Goal: Task Accomplishment & Management: Complete application form

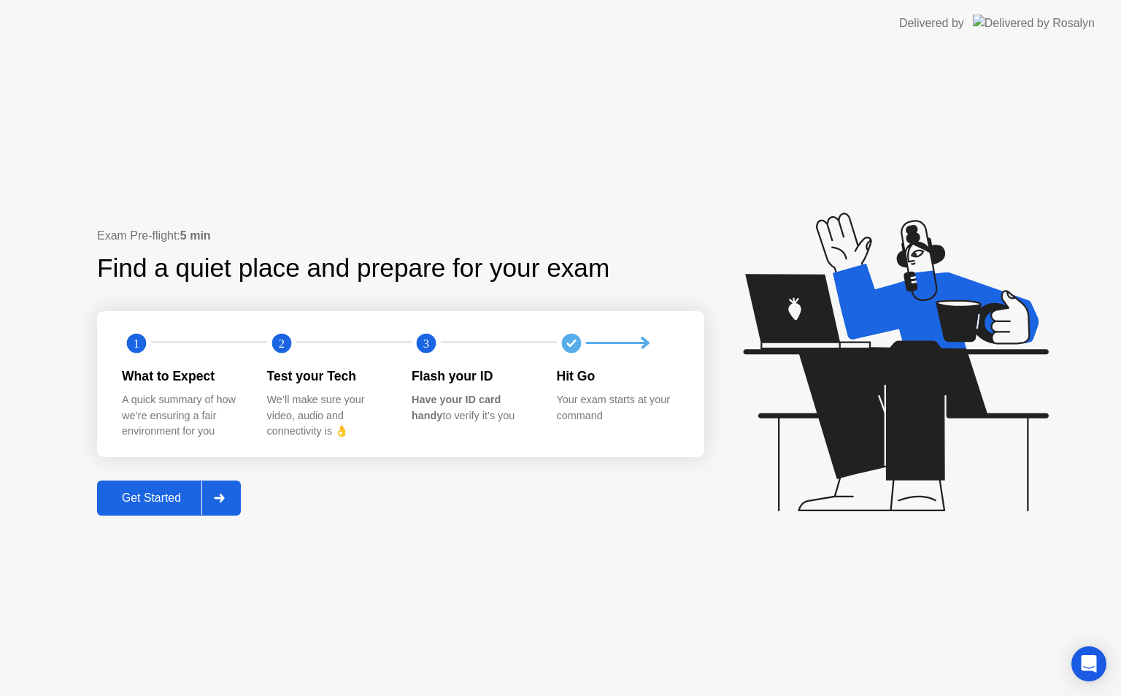
click at [154, 493] on div "Get Started" at bounding box center [151, 497] width 100 height 13
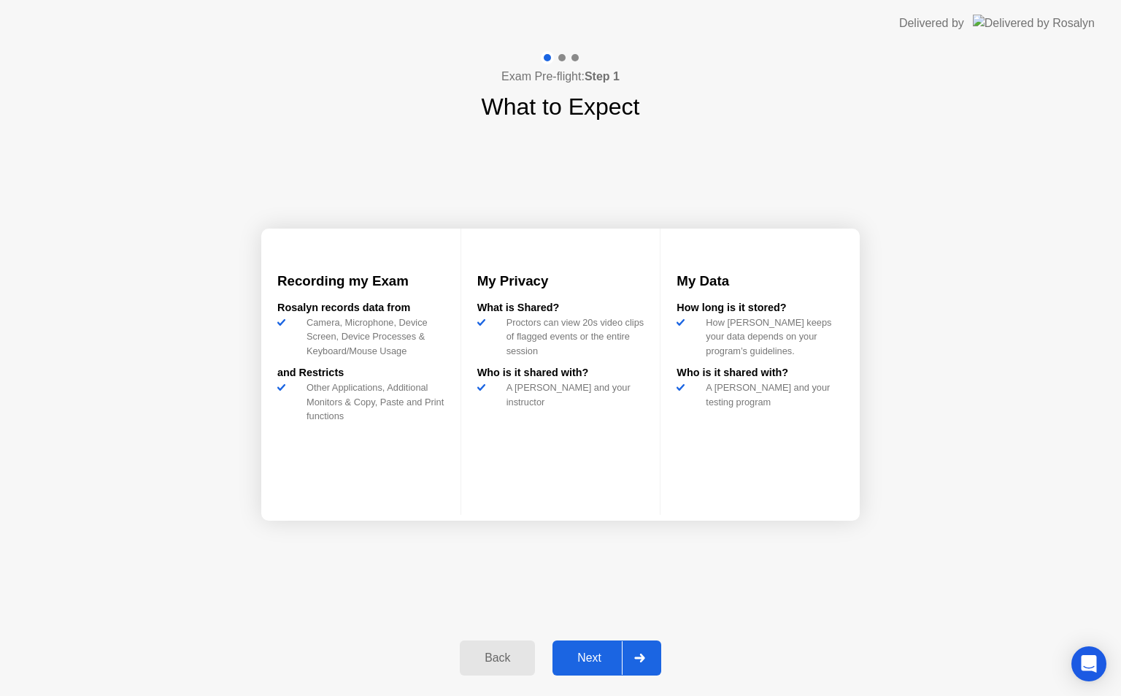
click at [635, 649] on div at bounding box center [639, 658] width 35 height 34
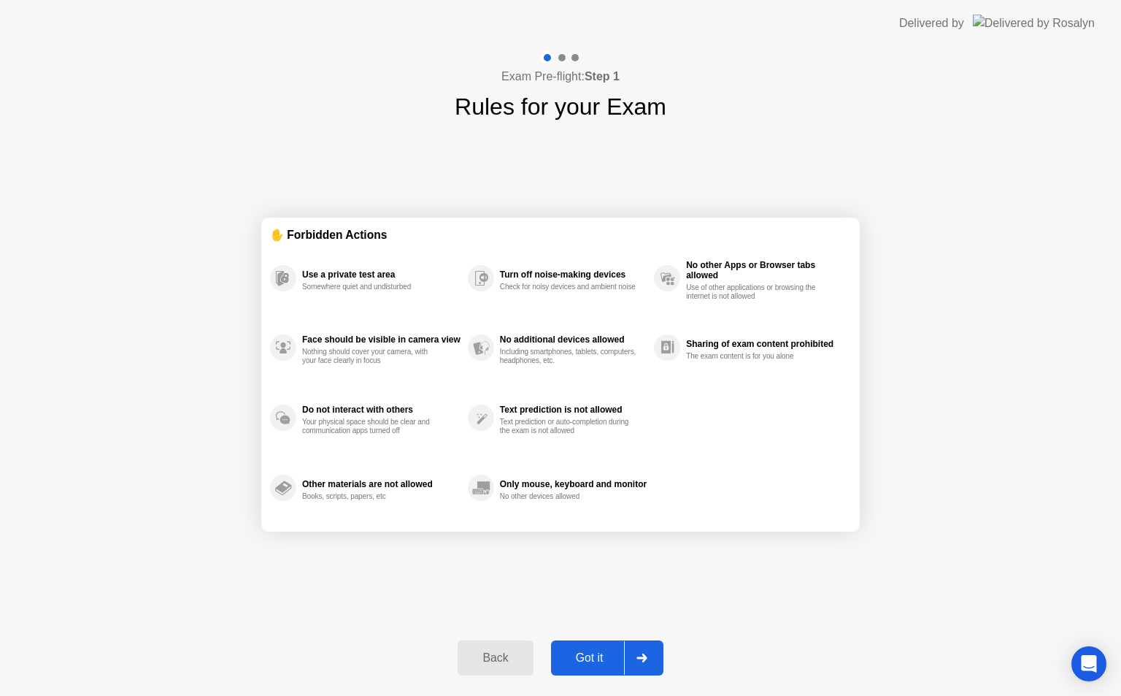
click at [635, 649] on div at bounding box center [641, 658] width 35 height 34
select select "**********"
select select "*******"
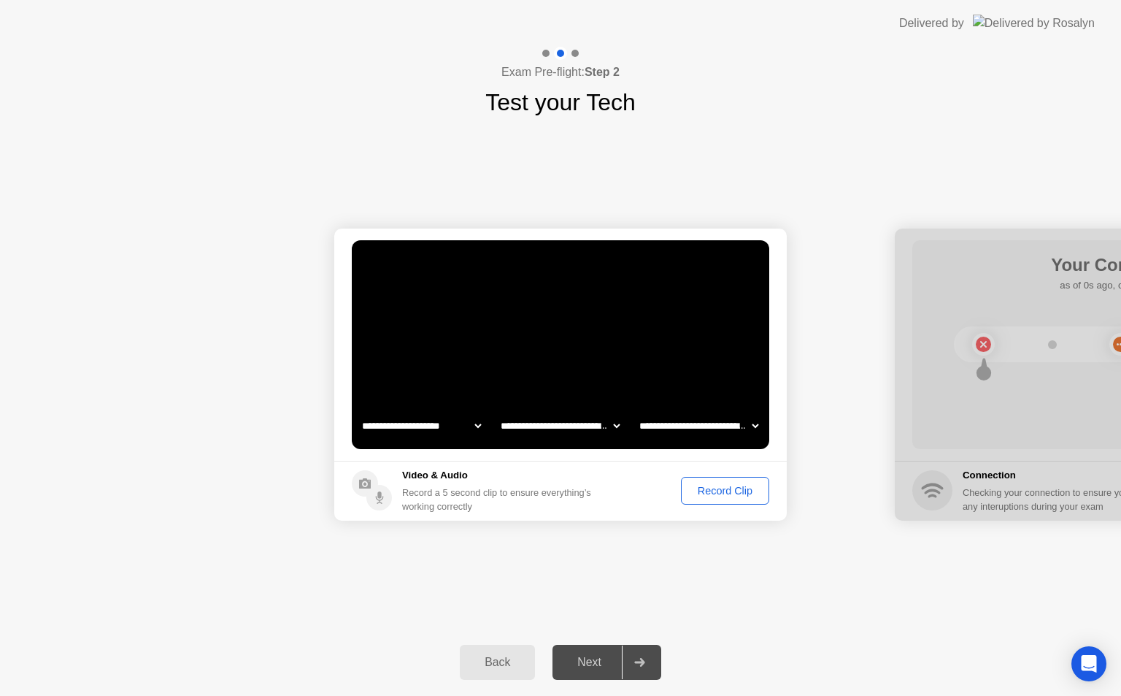
click at [733, 488] on div "Record Clip" at bounding box center [725, 491] width 78 height 12
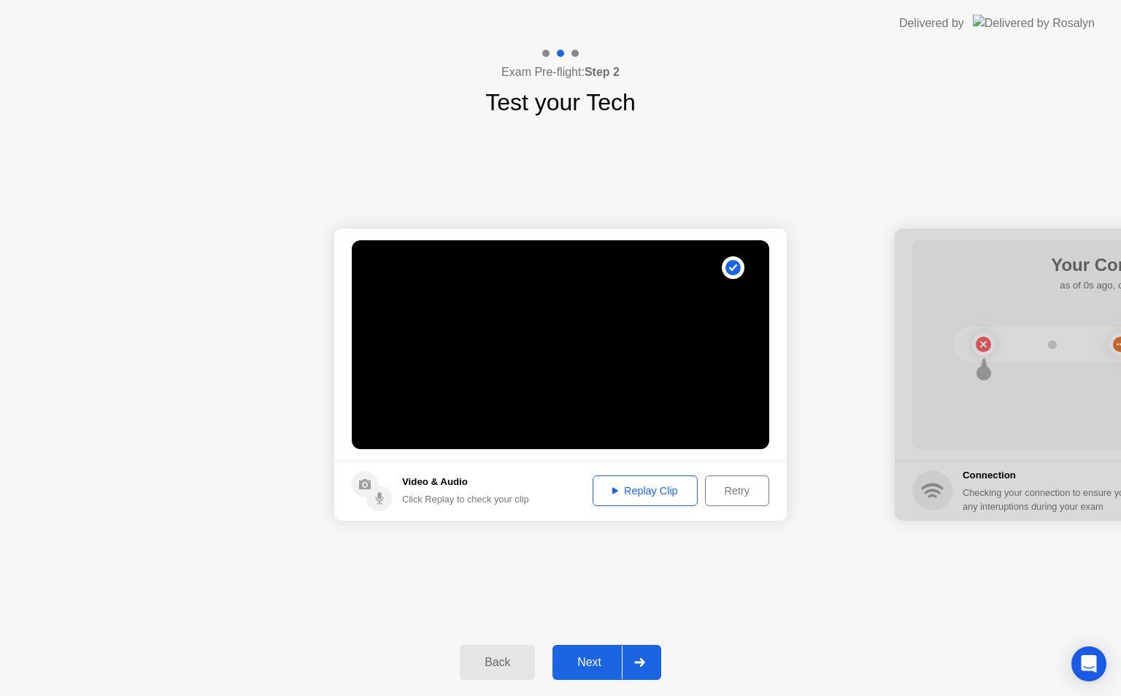
click at [641, 651] on div at bounding box center [639, 662] width 35 height 34
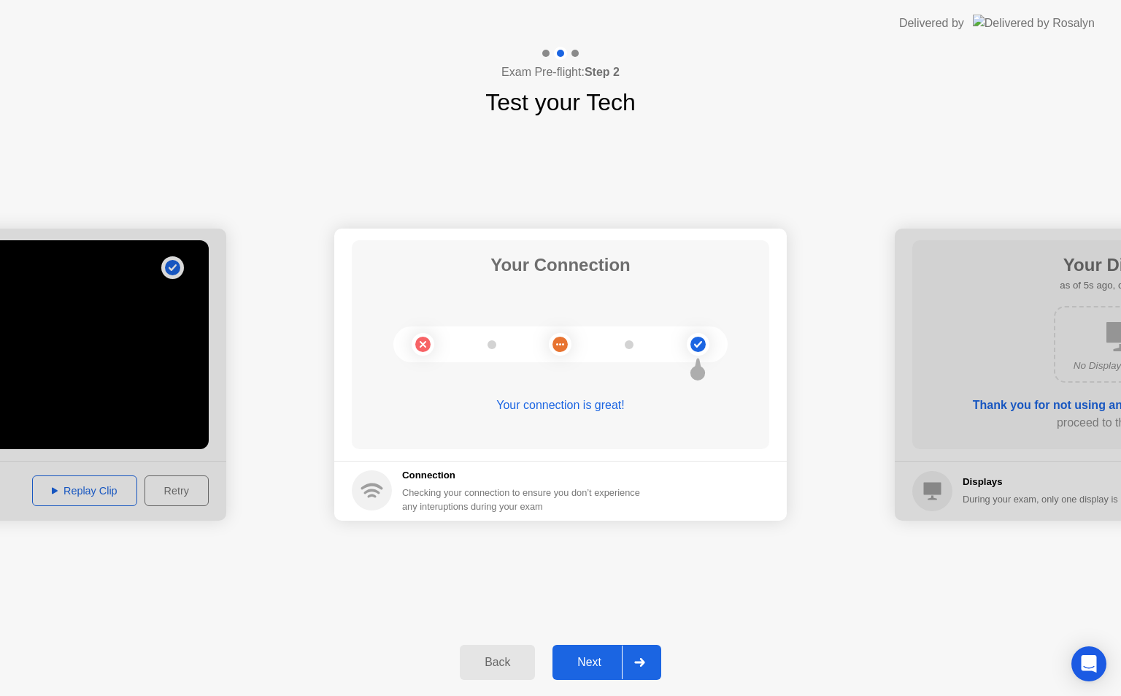
click at [644, 662] on icon at bounding box center [639, 662] width 10 height 9
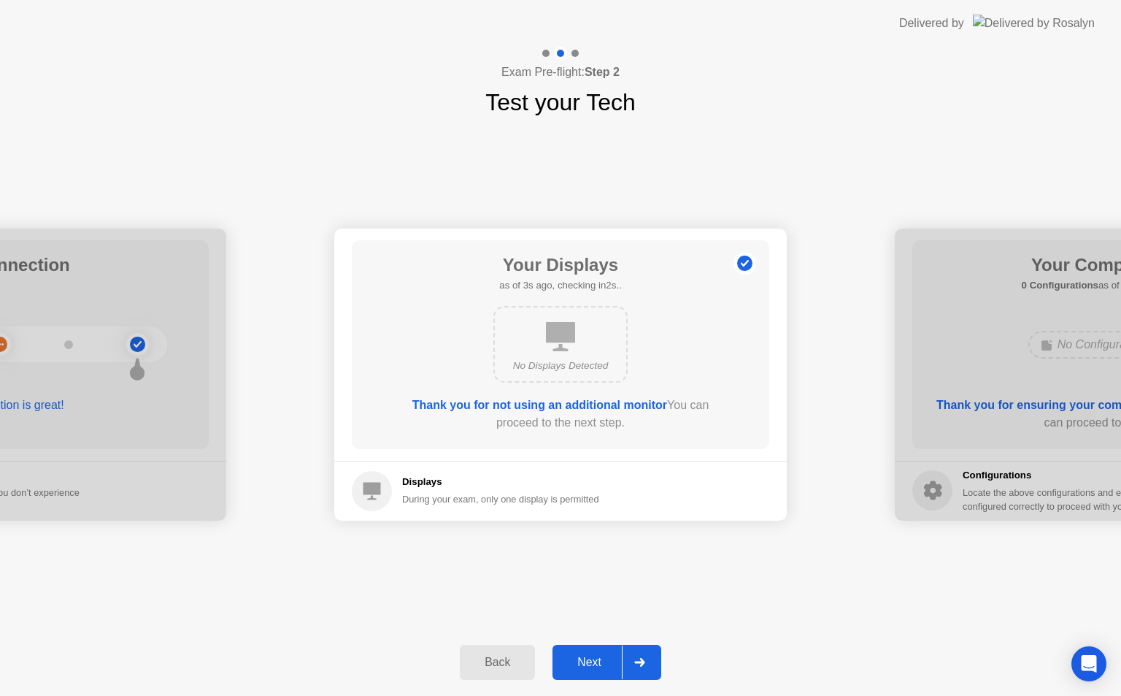
click at [647, 662] on div at bounding box center [639, 662] width 35 height 34
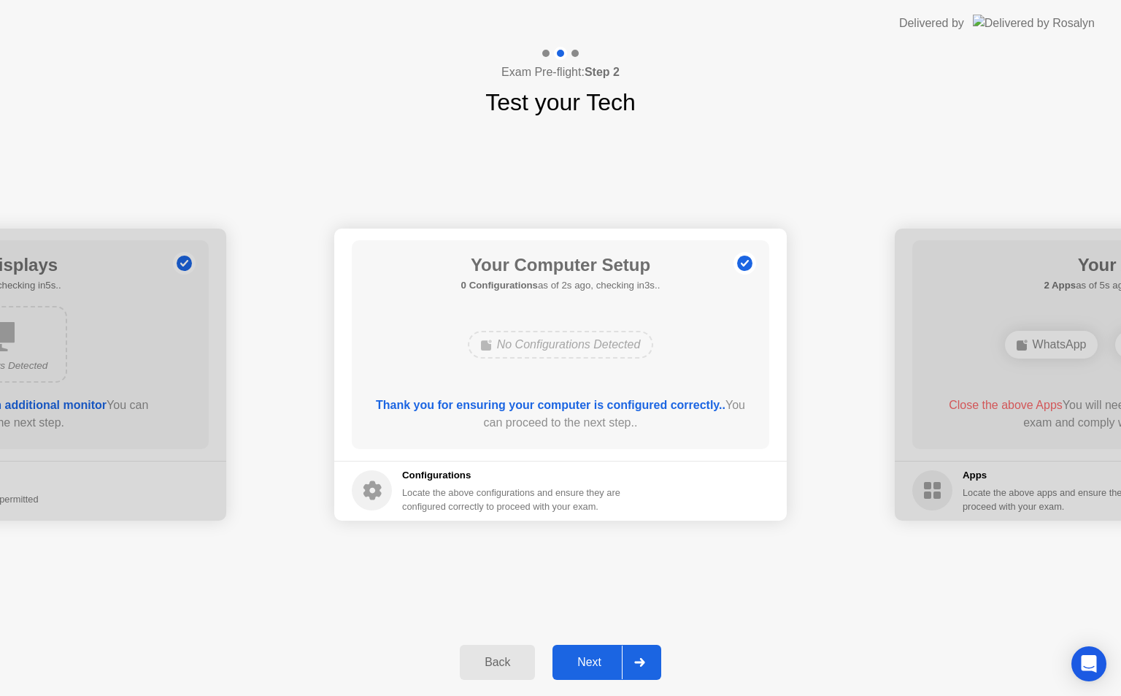
click at [647, 662] on div at bounding box center [639, 662] width 35 height 34
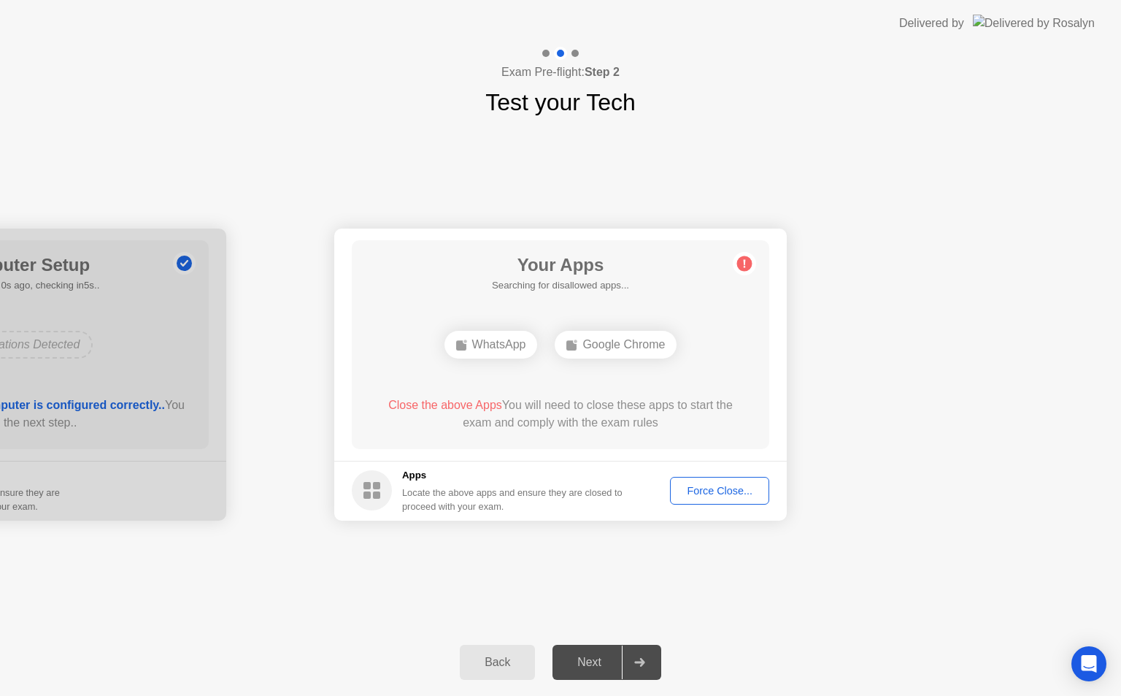
click at [704, 490] on div "Force Close..." at bounding box center [719, 491] width 89 height 12
click at [703, 485] on div "Force Close..." at bounding box center [719, 491] width 89 height 12
click at [719, 493] on div "Force Close..." at bounding box center [719, 491] width 89 height 12
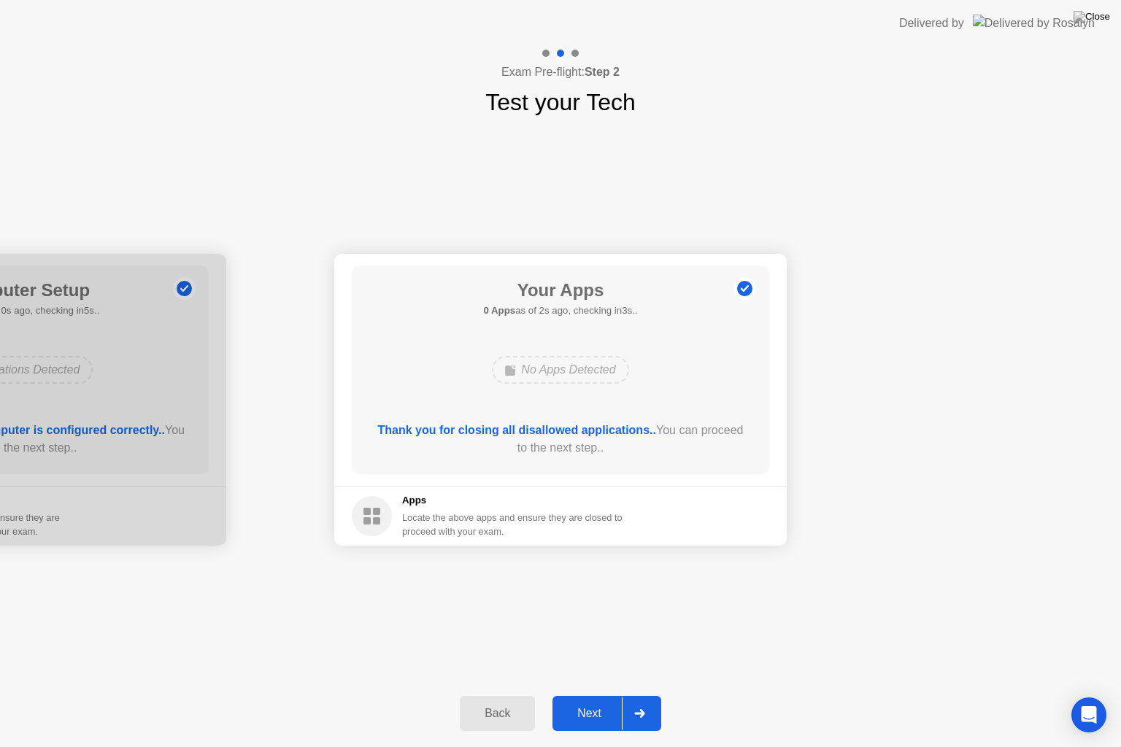
click at [642, 695] on icon at bounding box center [639, 713] width 10 height 9
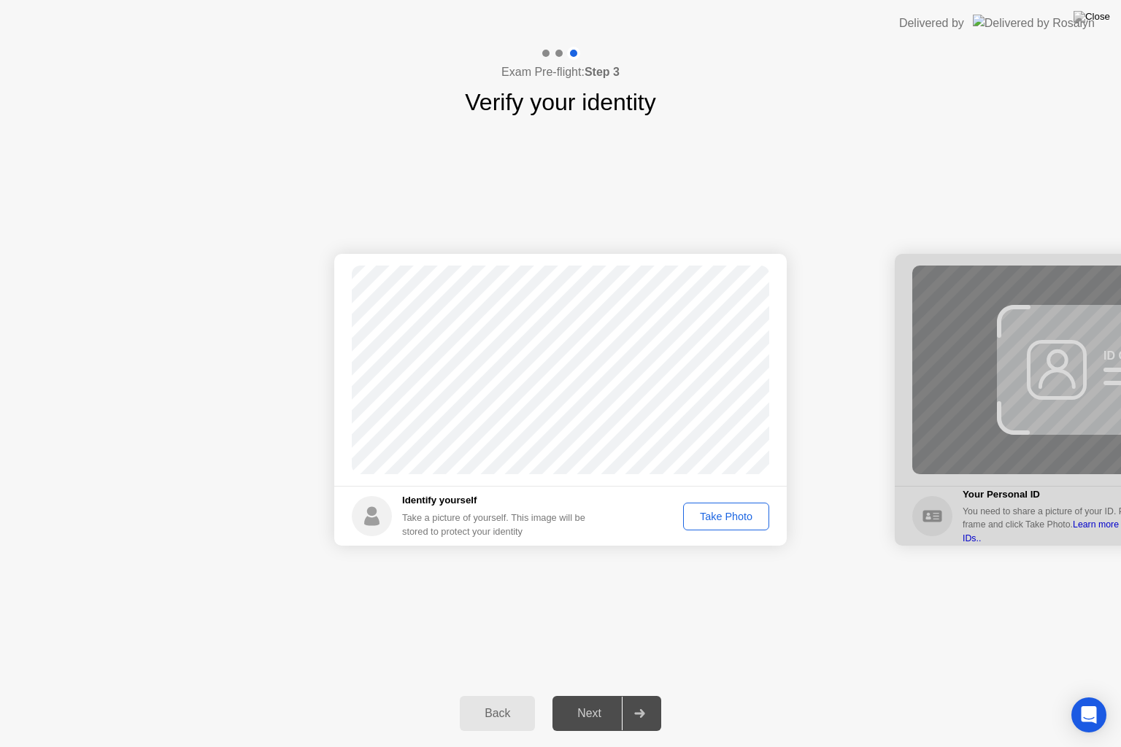
click at [713, 516] on div "Take Photo" at bounding box center [726, 517] width 76 height 12
click at [719, 512] on div "Retake" at bounding box center [735, 517] width 57 height 12
click at [718, 511] on div "Take Photo" at bounding box center [726, 517] width 76 height 12
click at [636, 695] on icon at bounding box center [639, 713] width 11 height 9
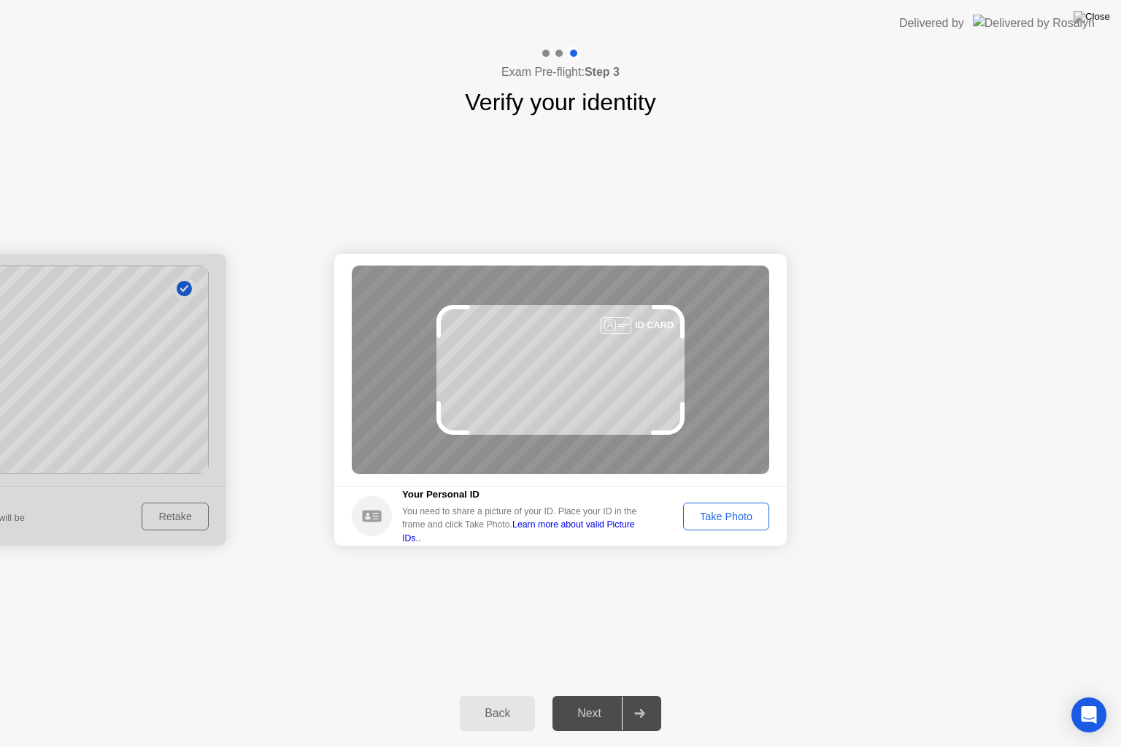
click at [731, 514] on div "Take Photo" at bounding box center [726, 517] width 76 height 12
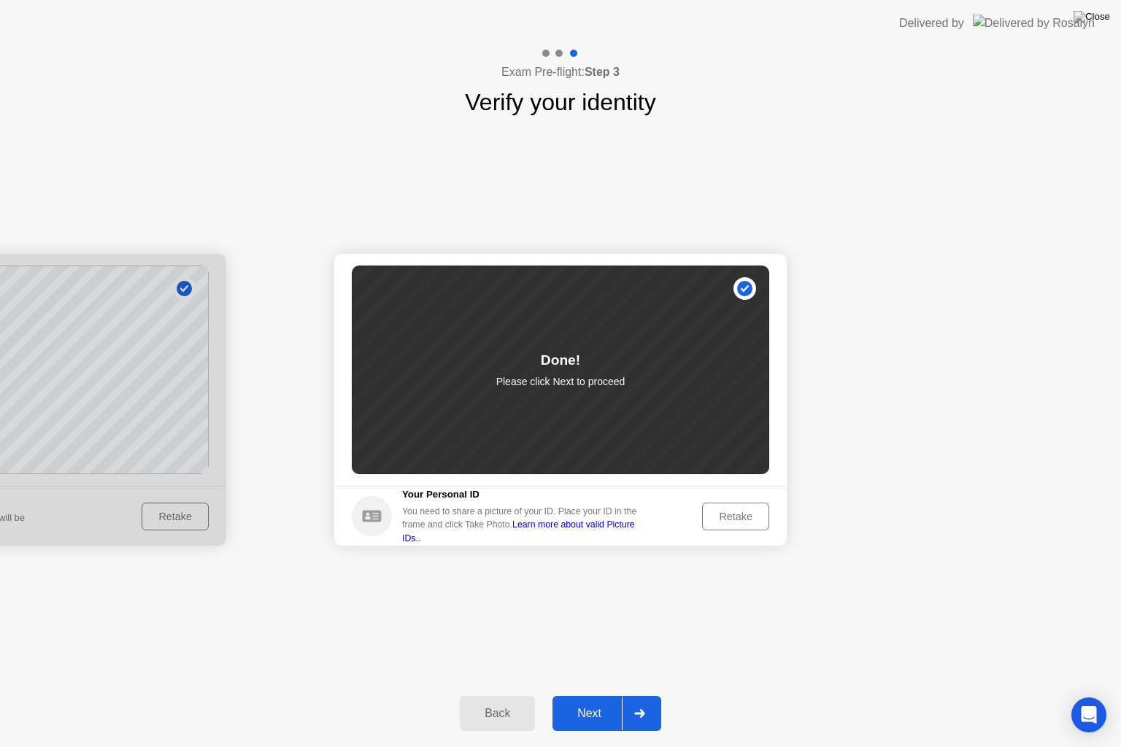
click at [643, 695] on icon at bounding box center [639, 713] width 10 height 9
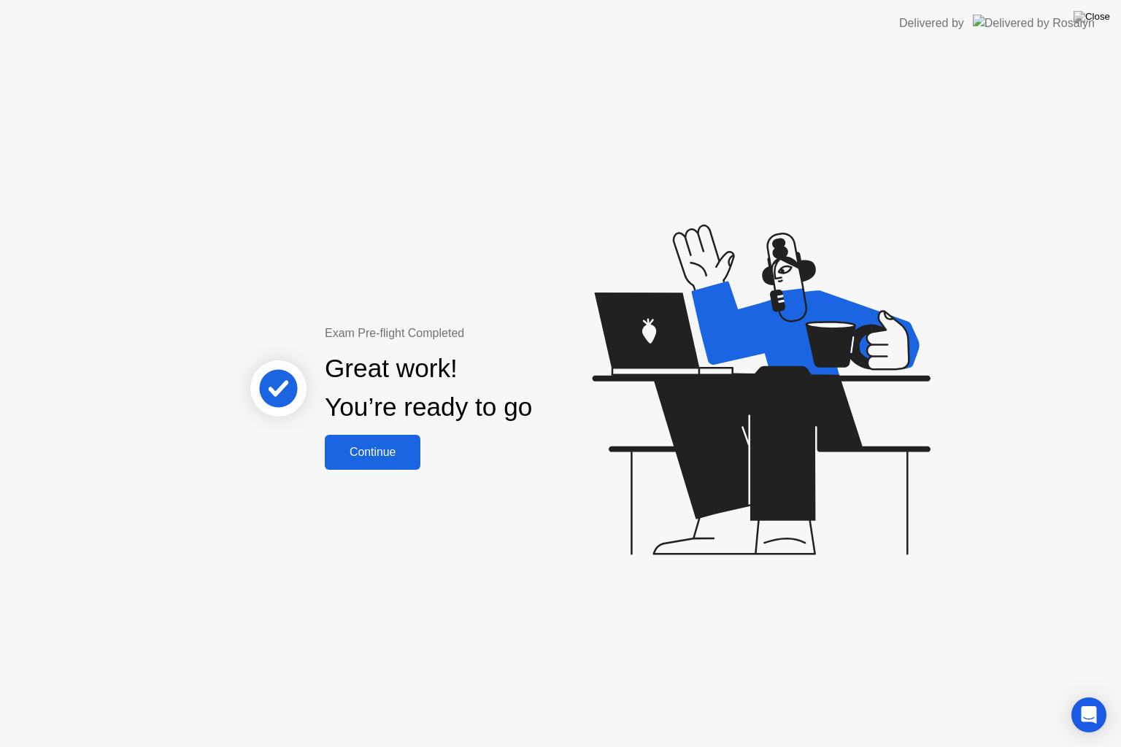
click at [391, 449] on div "Continue" at bounding box center [372, 452] width 87 height 13
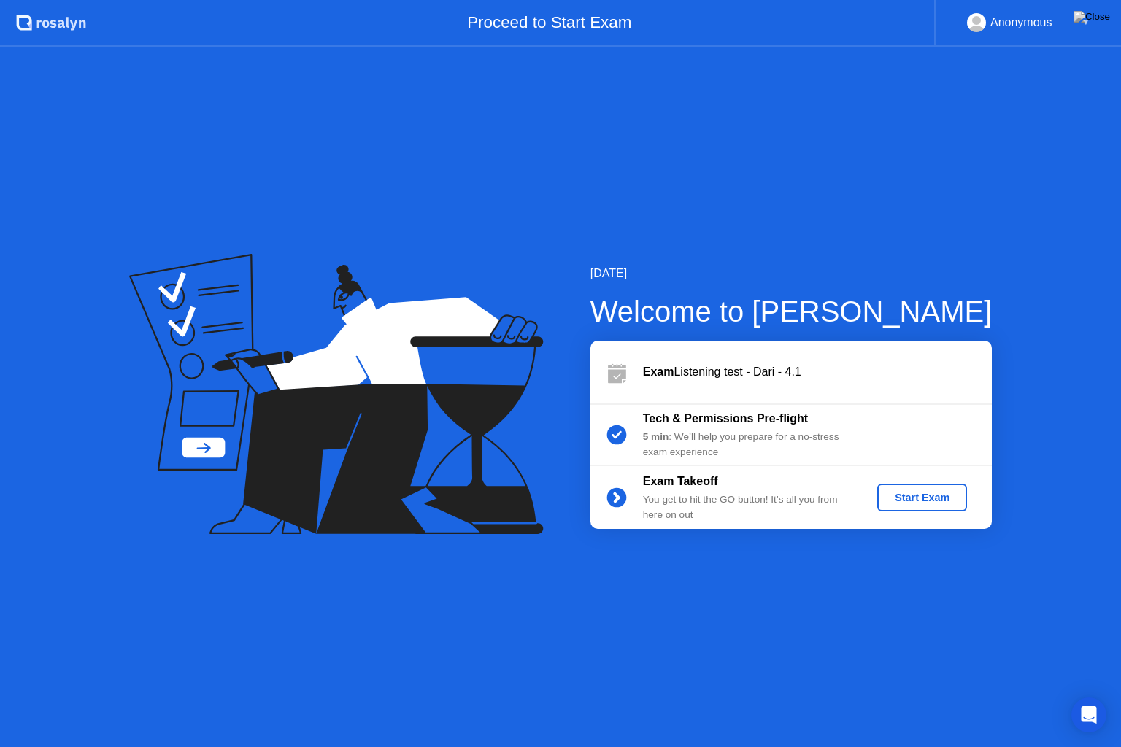
click at [918, 497] on div "Start Exam" at bounding box center [922, 498] width 78 height 12
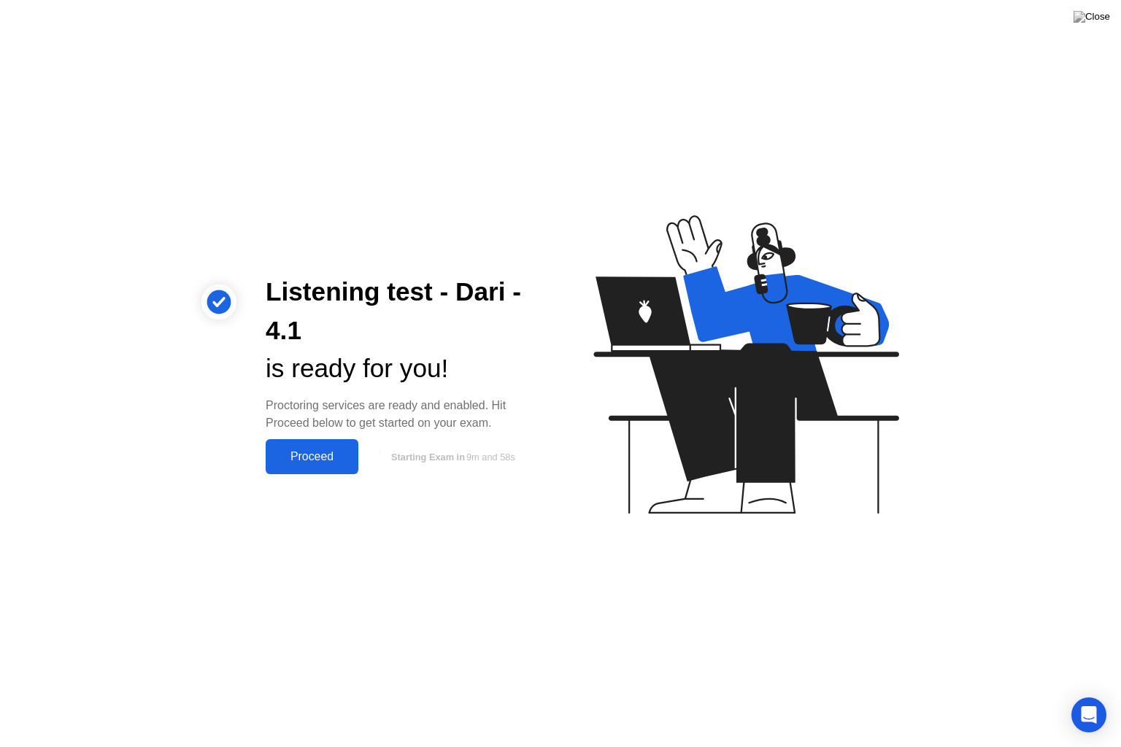
click at [303, 458] on div "Proceed" at bounding box center [312, 456] width 84 height 13
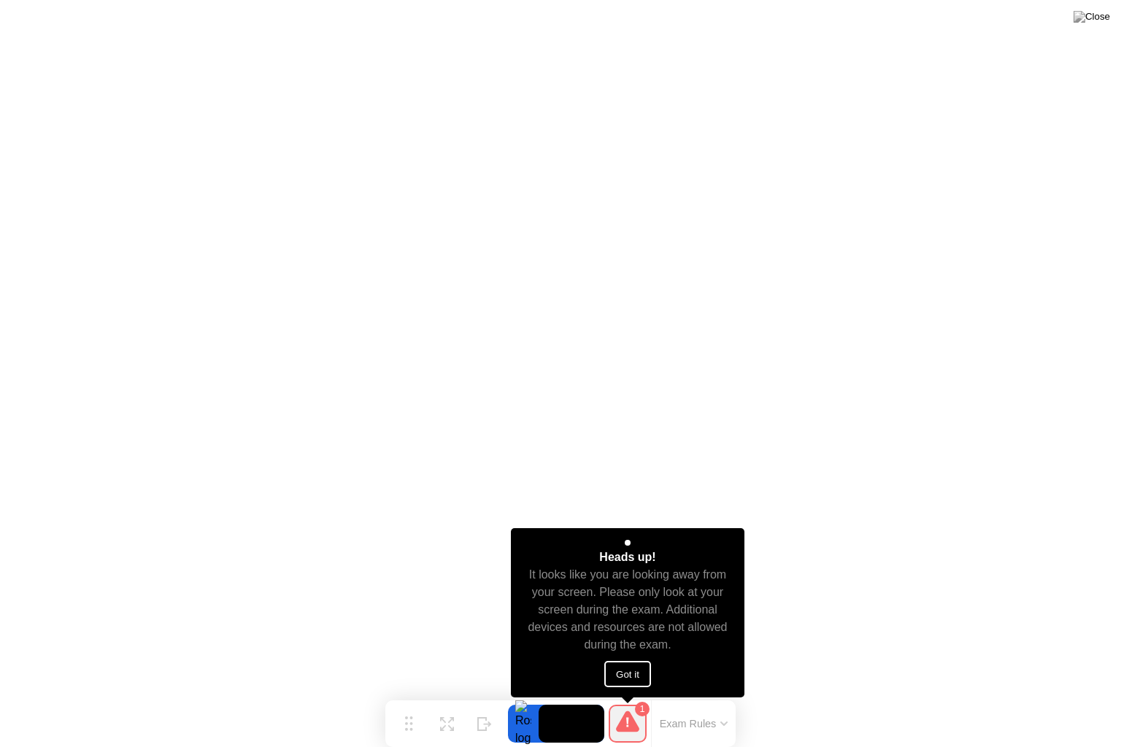
click at [628, 675] on button "Got it" at bounding box center [627, 674] width 47 height 26
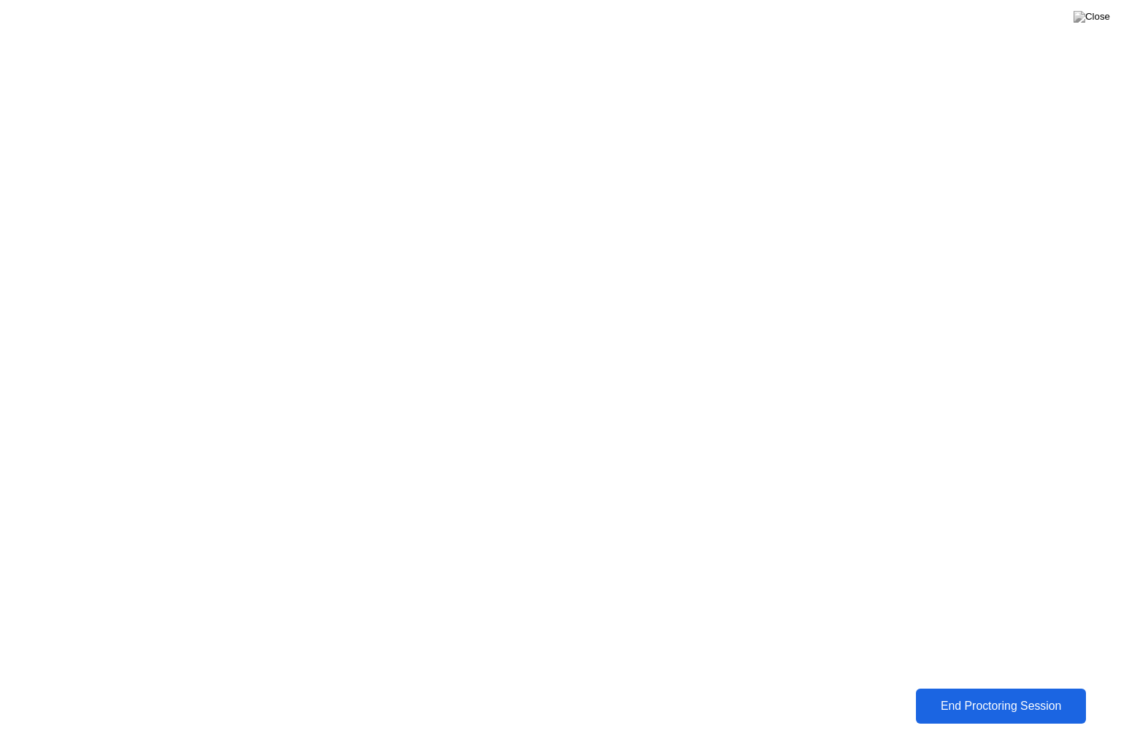
click at [985, 695] on div "End Proctoring Session" at bounding box center [1000, 706] width 161 height 13
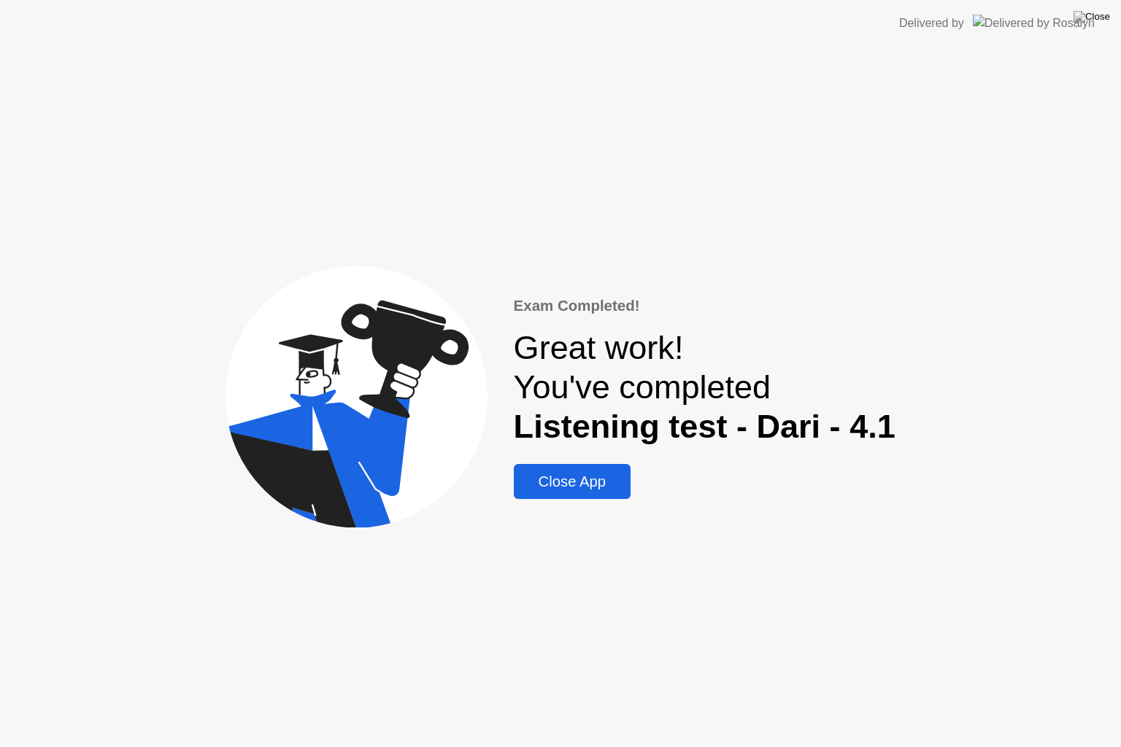
click at [609, 474] on div "Close App" at bounding box center [572, 482] width 108 height 17
